Goal: Check status: Check status

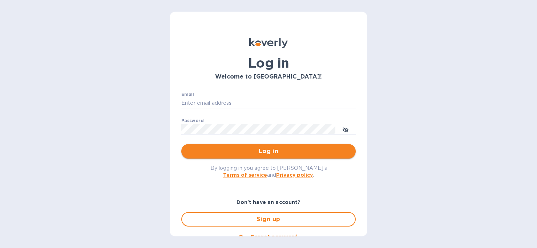
type input "[PERSON_NAME][EMAIL_ADDRESS][DOMAIN_NAME]"
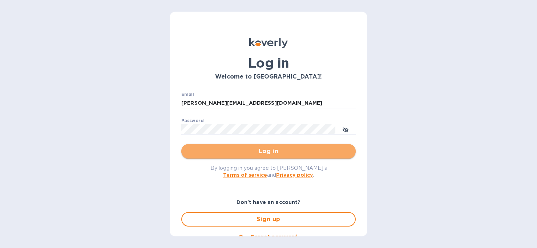
click at [277, 150] on span "Log in" at bounding box center [268, 151] width 163 height 9
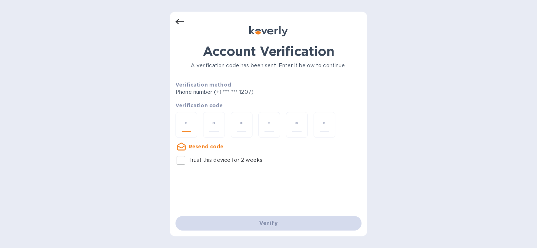
click at [189, 119] on input "number" at bounding box center [186, 124] width 9 height 13
type input "5"
type input "8"
type input "3"
type input "6"
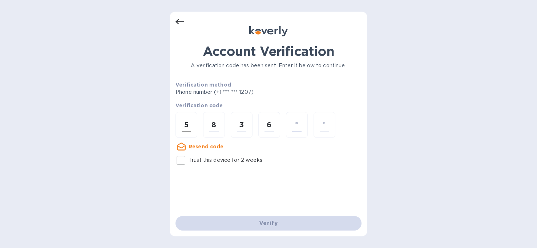
type input "1"
type input "8"
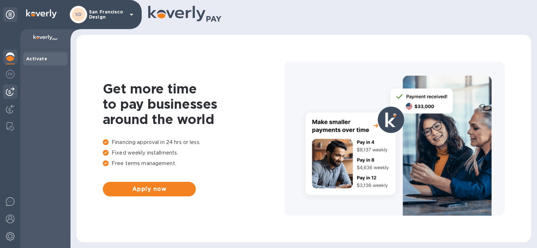
click at [10, 90] on img at bounding box center [10, 91] width 9 height 9
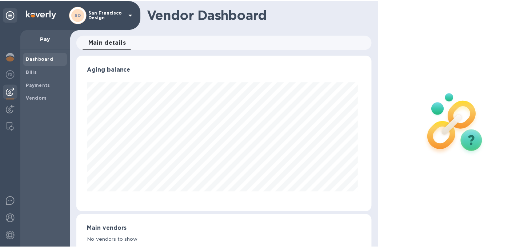
scroll to position [157, 295]
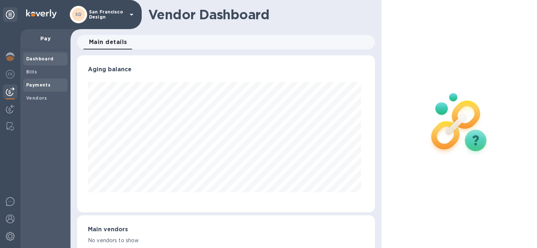
click at [28, 85] on b "Payments" at bounding box center [38, 84] width 24 height 5
